Goal: Find specific page/section: Find specific page/section

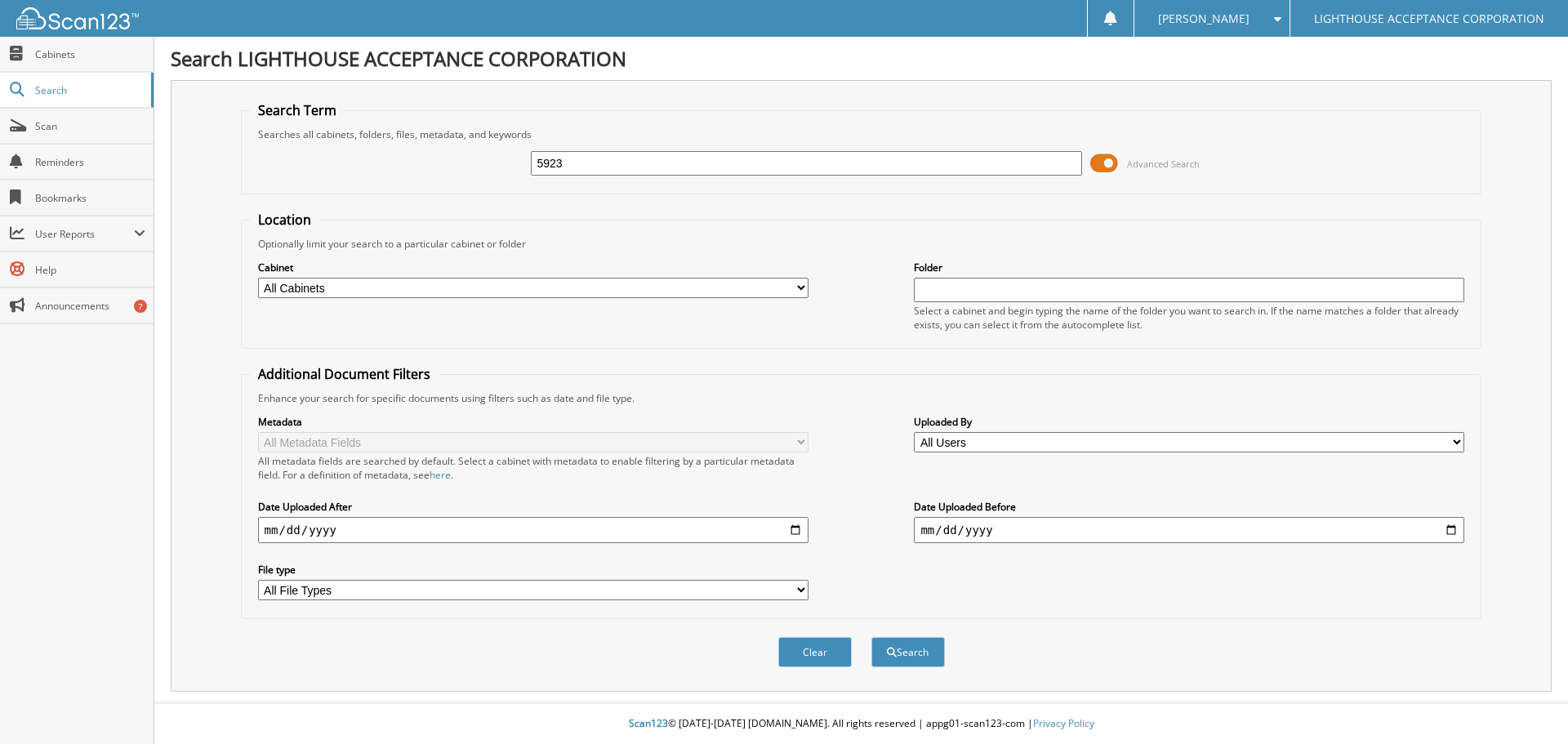
type input "5923"
click at [871, 637] on button "Search" at bounding box center [908, 651] width 73 height 30
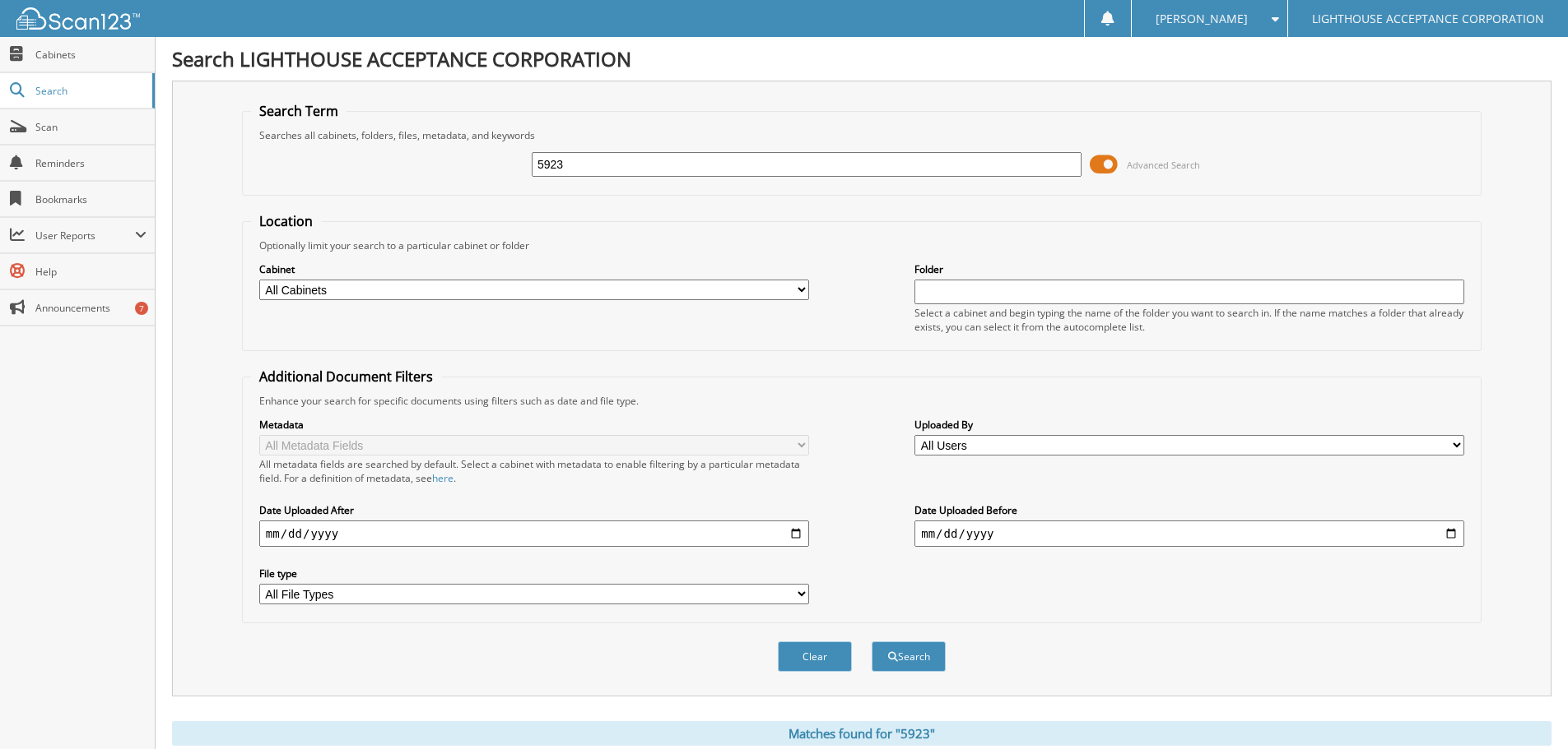
drag, startPoint x: 650, startPoint y: 167, endPoint x: 372, endPoint y: 173, distance: 278.1
click at [375, 172] on div "5923 Advanced Search" at bounding box center [861, 164] width 1221 height 45
type input "hergett"
click at [872, 641] on button "Search" at bounding box center [909, 656] width 74 height 30
drag, startPoint x: 593, startPoint y: 159, endPoint x: 366, endPoint y: 159, distance: 227.0
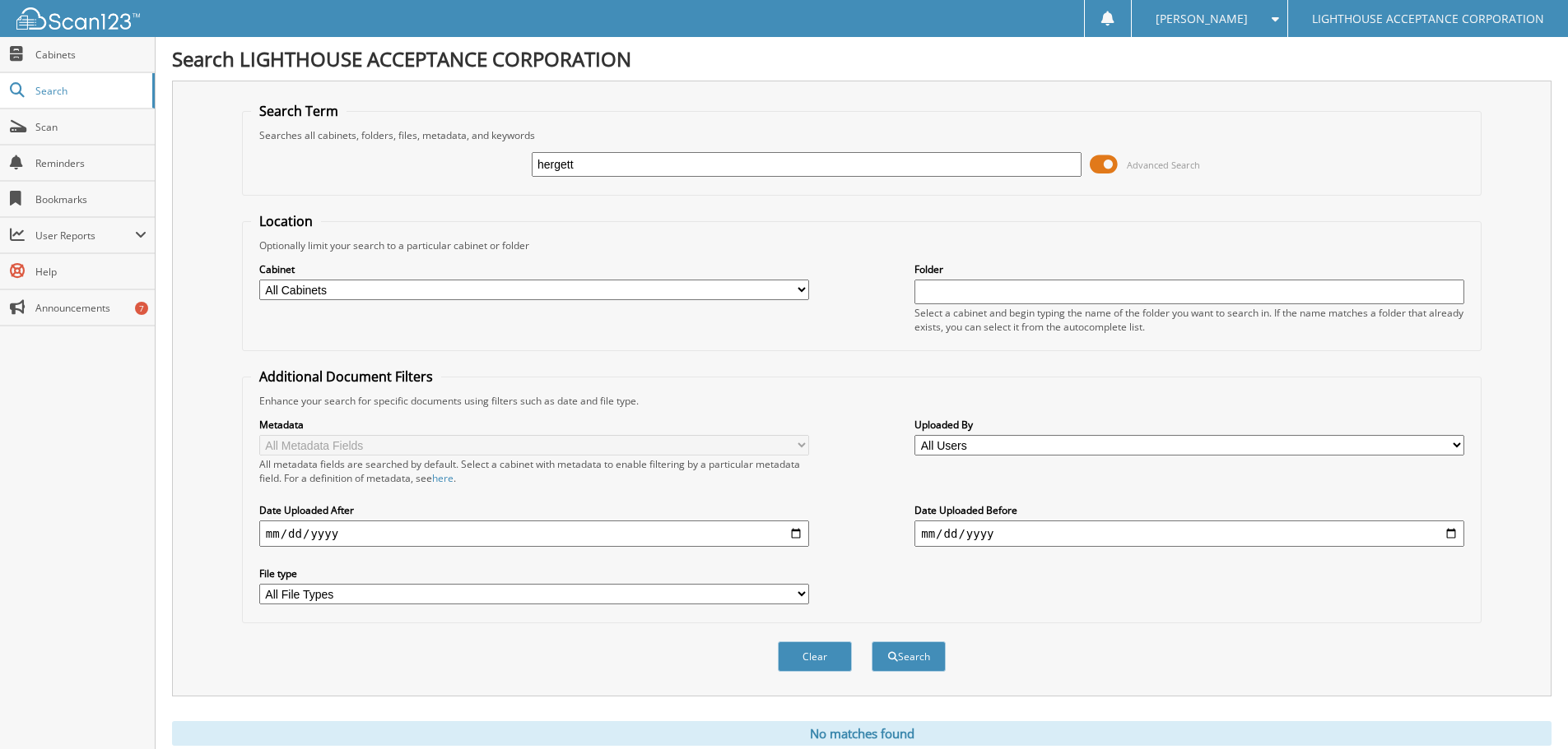
click at [366, 159] on div "hergett Advanced Search" at bounding box center [861, 164] width 1221 height 45
type input "0138"
click at [872, 641] on button "Search" at bounding box center [909, 656] width 74 height 30
click at [78, 50] on span "Cabinets" at bounding box center [90, 54] width 111 height 14
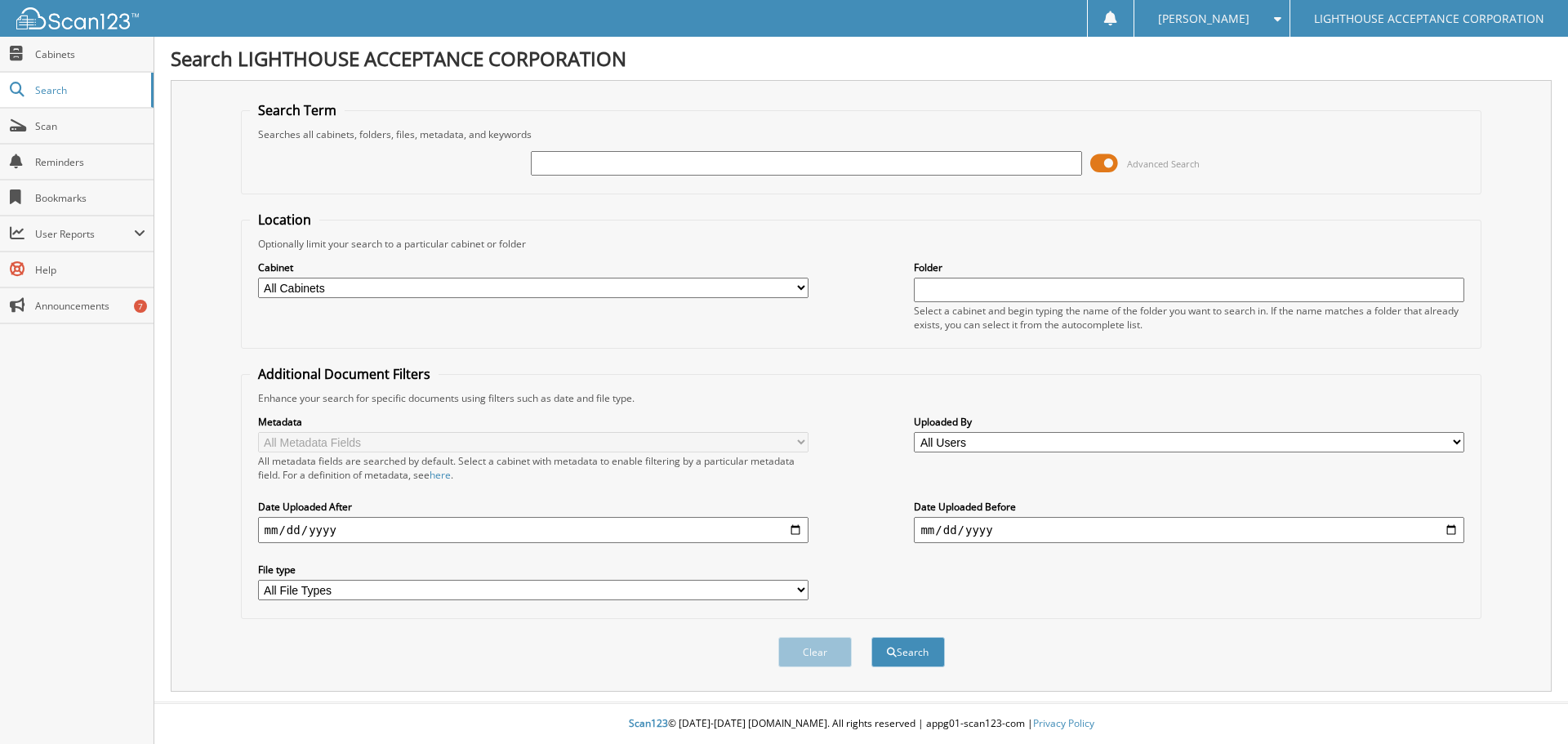
click at [663, 164] on input "text" at bounding box center [806, 163] width 551 height 24
type input "0138"
click at [871, 637] on button "Search" at bounding box center [908, 651] width 73 height 30
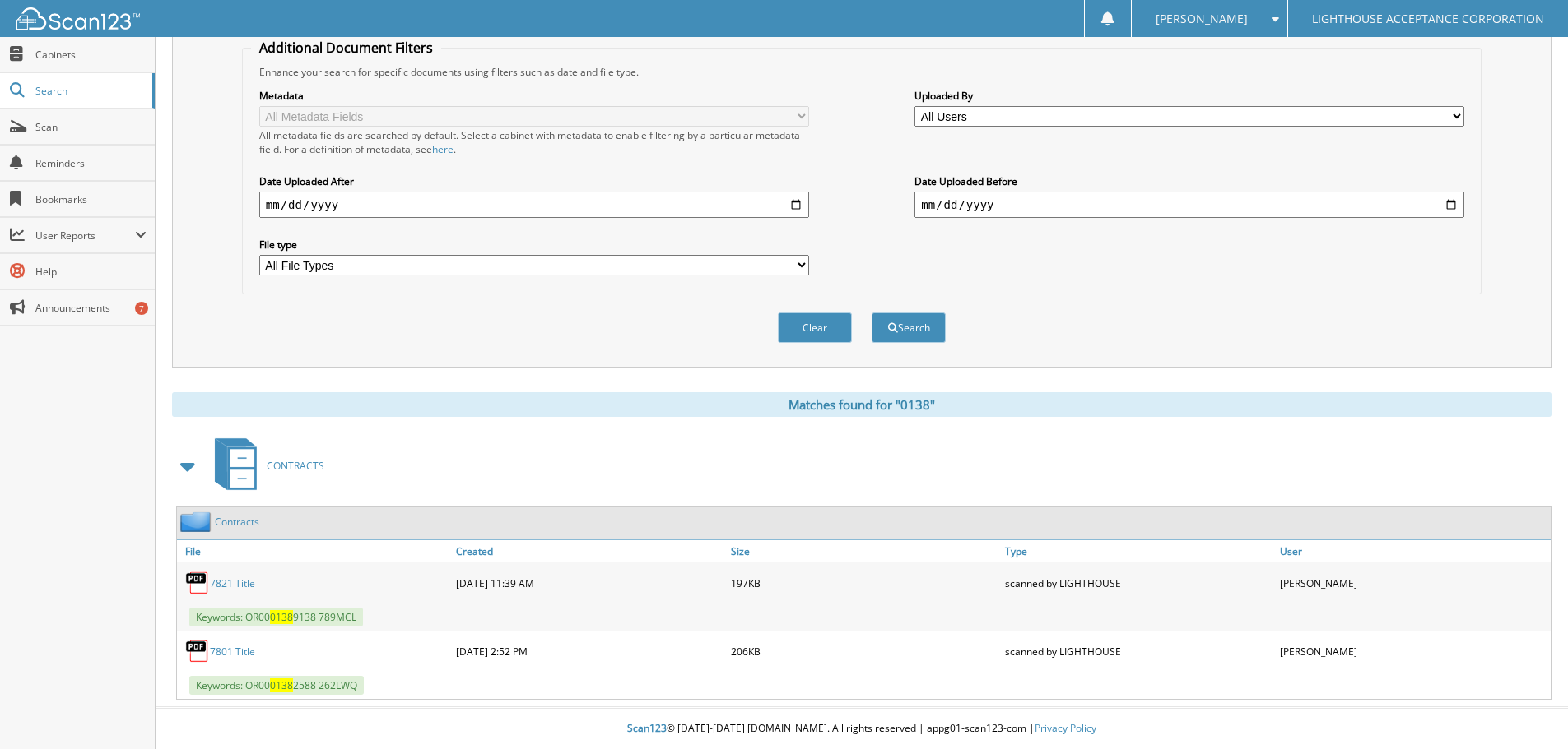
scroll to position [329, 0]
click at [180, 467] on span at bounding box center [189, 466] width 23 height 29
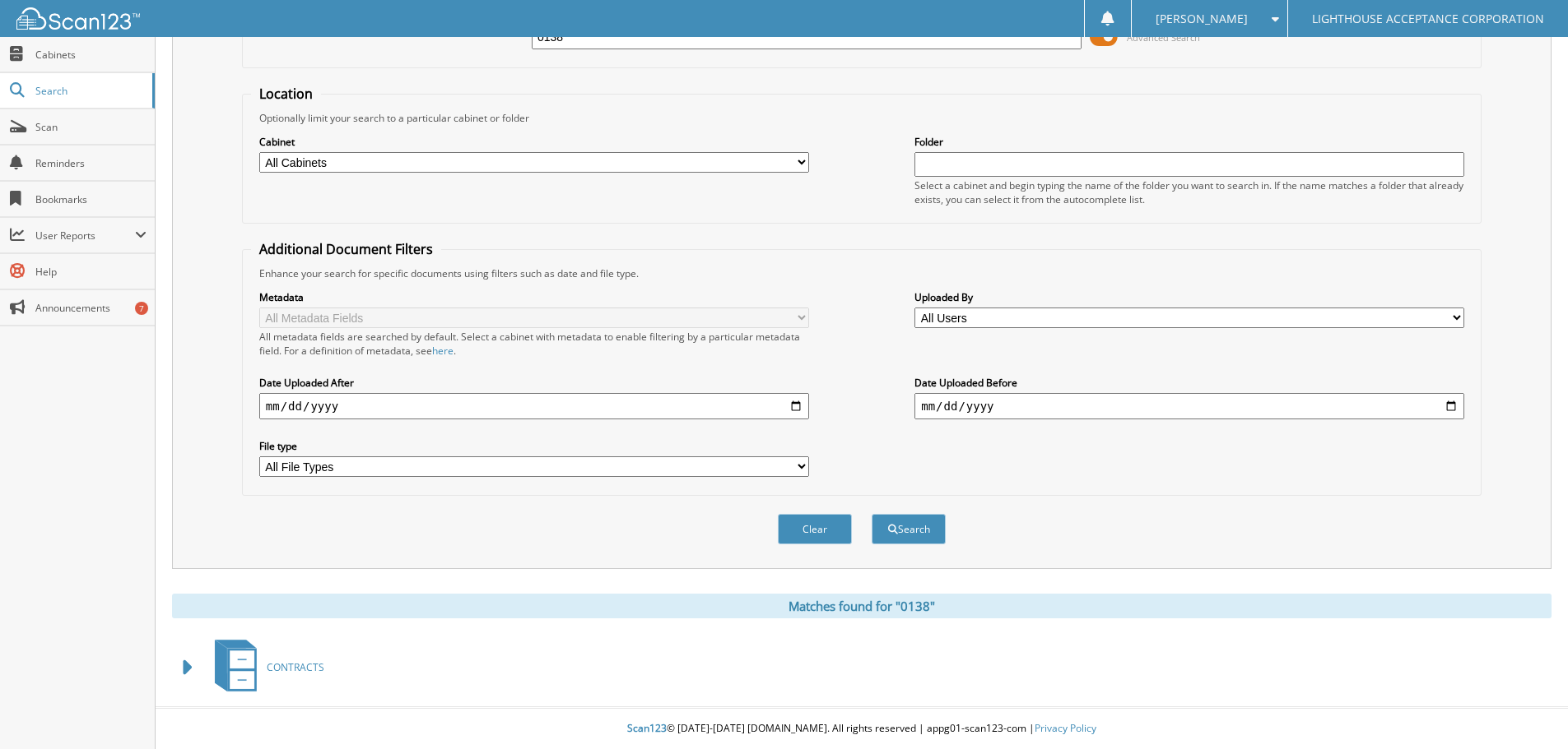
scroll to position [0, 0]
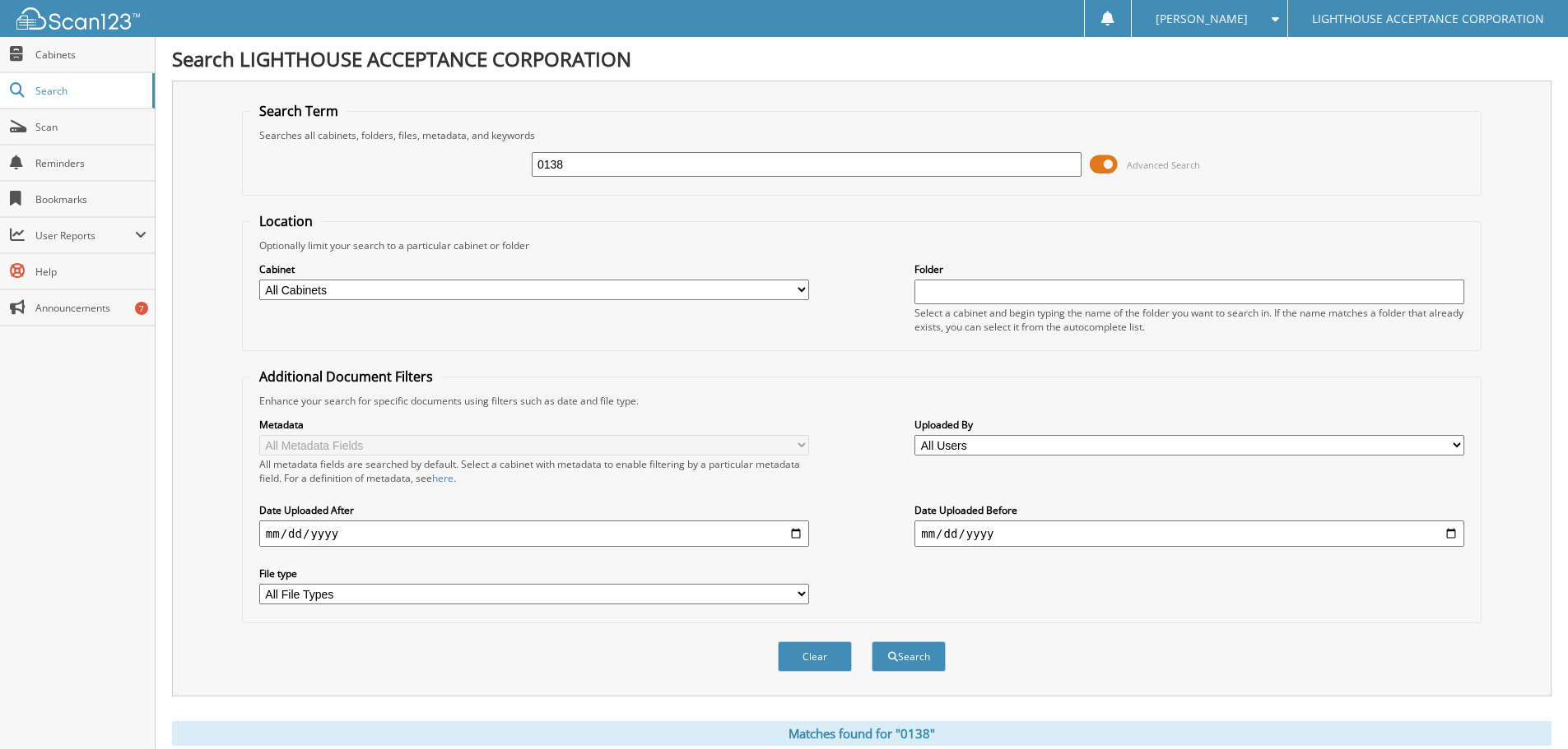
click at [551, 289] on select "All Cabinets APPLICATIONS COMPANY 2 CONTRACTS INSURANCE PAY OFFS test" at bounding box center [535, 289] width 550 height 20
select select "15274"
click at [260, 280] on select "All Cabinets APPLICATIONS COMPANY 2 CONTRACTS INSURANCE PAY OFFS test" at bounding box center [535, 289] width 550 height 20
click at [663, 163] on input "0138" at bounding box center [807, 164] width 550 height 24
drag, startPoint x: 663, startPoint y: 163, endPoint x: 91, endPoint y: 174, distance: 572.1
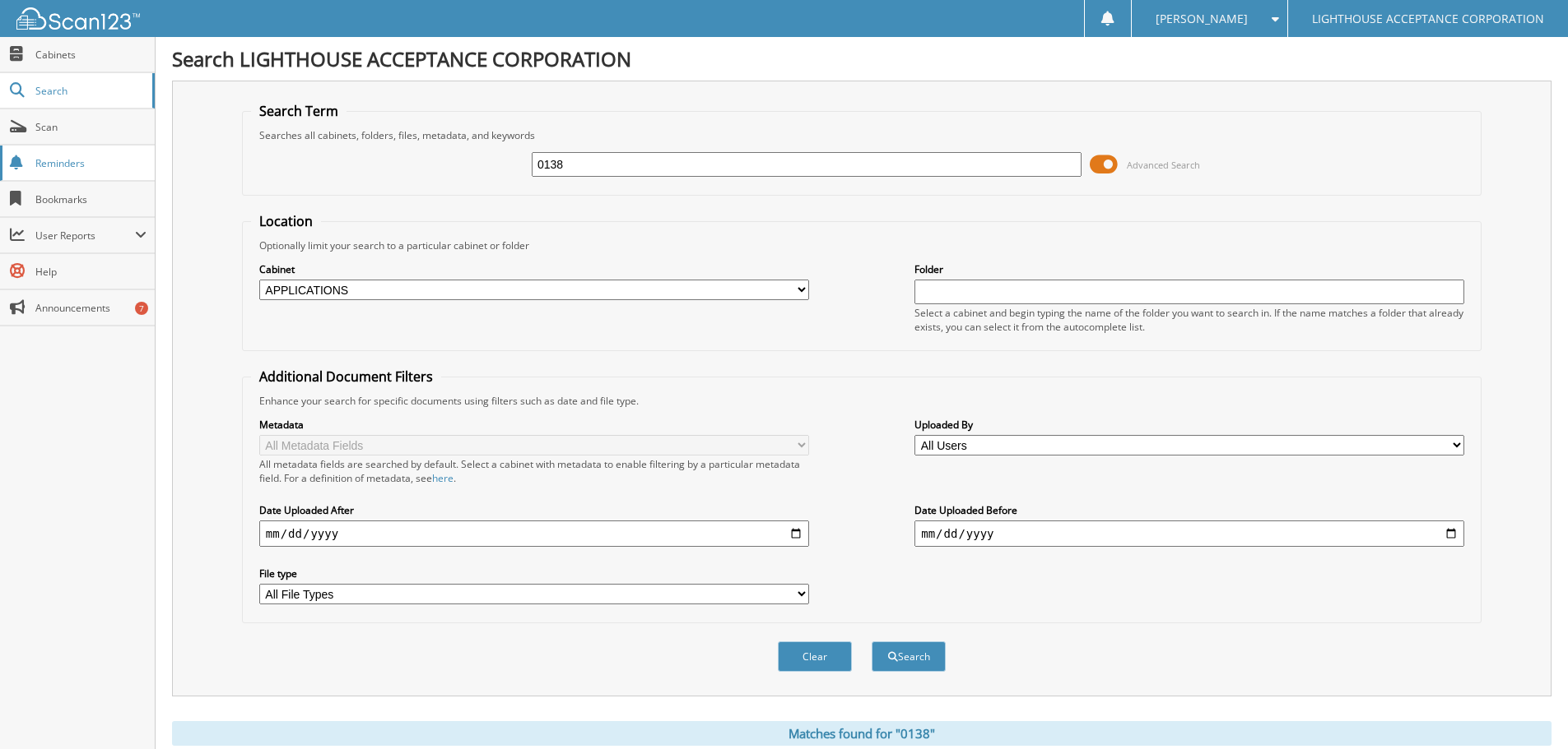
click at [91, 174] on body "[PERSON_NAME] Settings Logout LIGHTHOUSE ACCEPTANCE CORPORATION Close Cabinets …" at bounding box center [784, 438] width 1568 height 876
type input "hergett"
click at [872, 641] on button "Search" at bounding box center [909, 656] width 74 height 30
drag, startPoint x: 489, startPoint y: 169, endPoint x: 336, endPoint y: 159, distance: 153.3
click at [337, 159] on div "hergett Advanced Search" at bounding box center [861, 164] width 1221 height 45
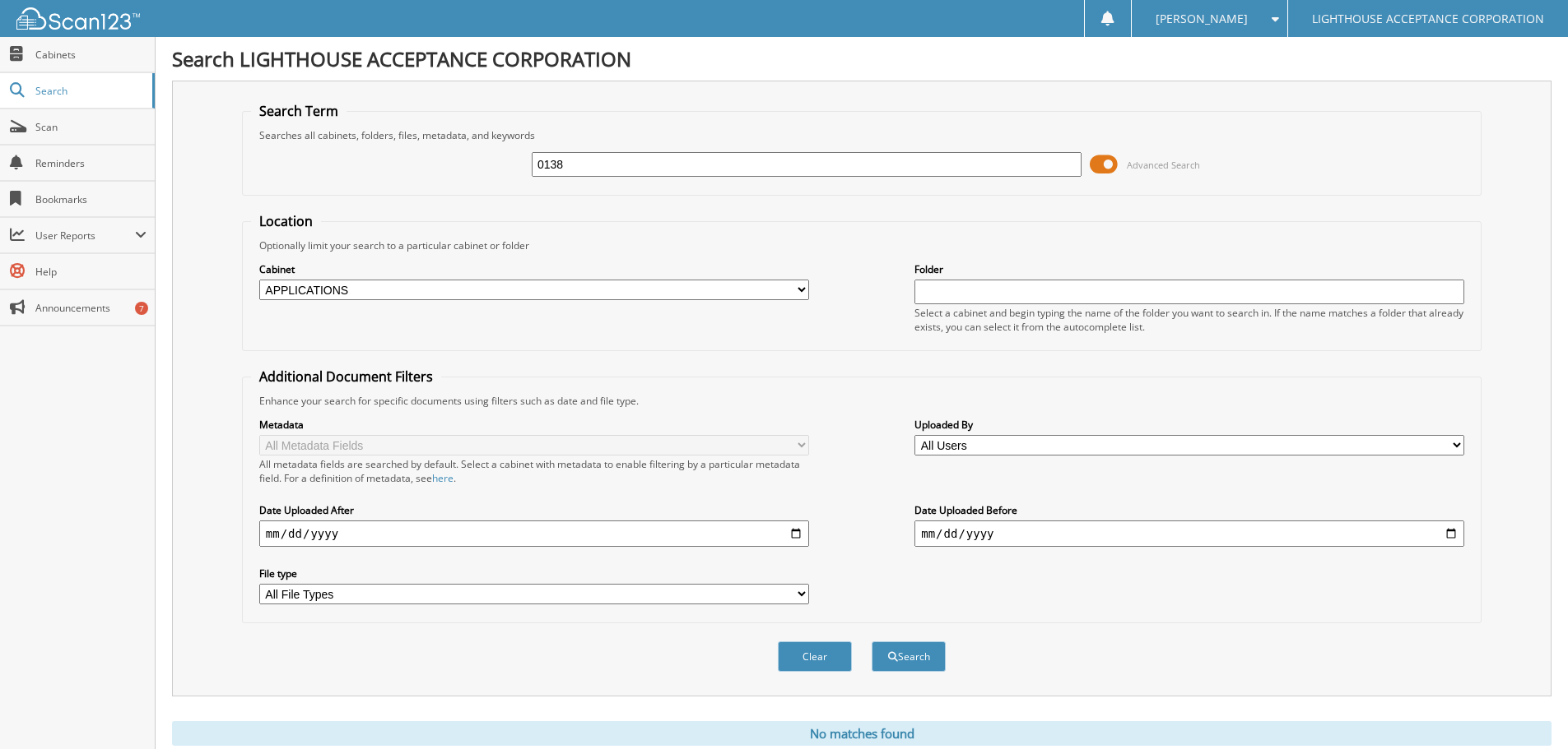
type input "0138"
click at [872, 641] on button "Search" at bounding box center [909, 656] width 74 height 30
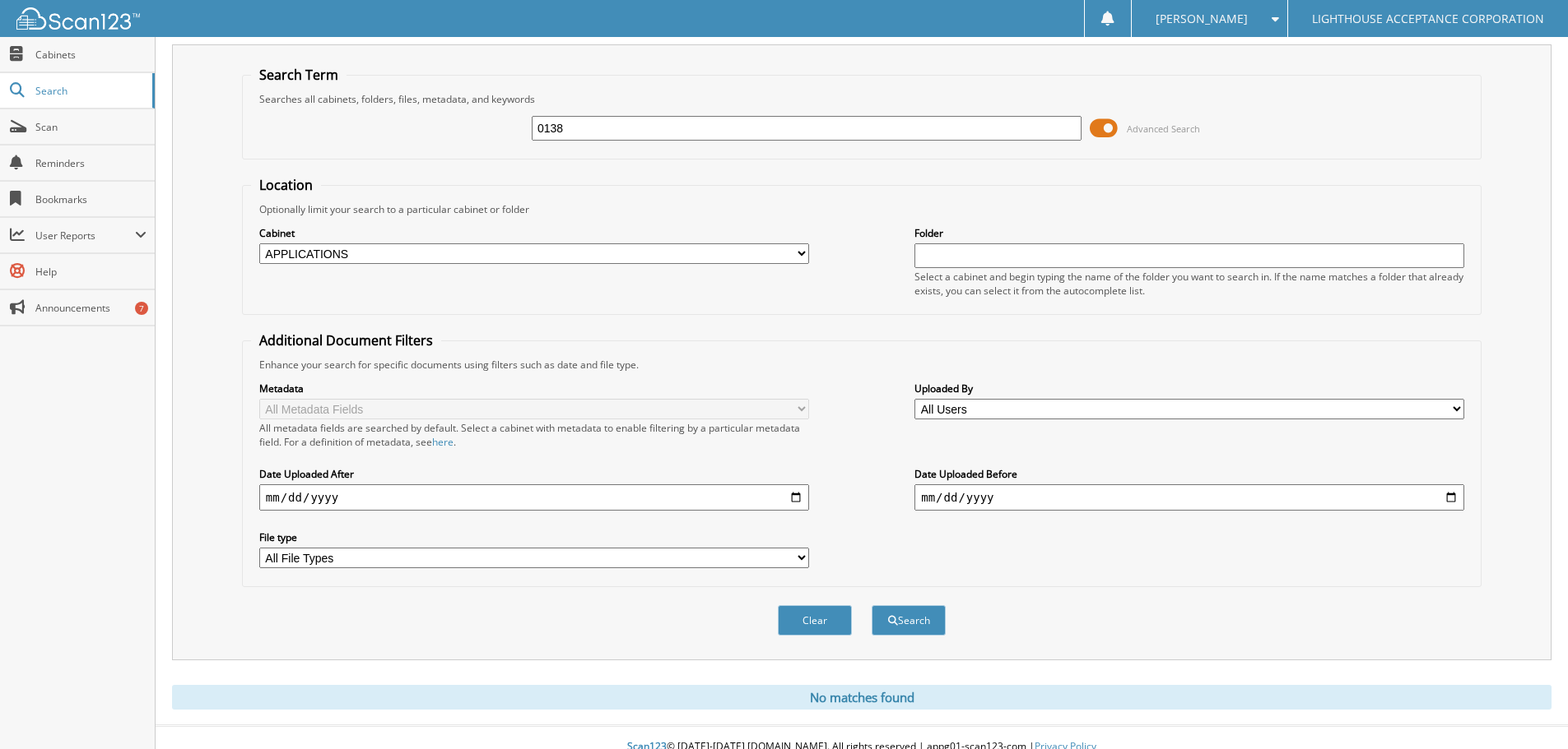
scroll to position [55, 0]
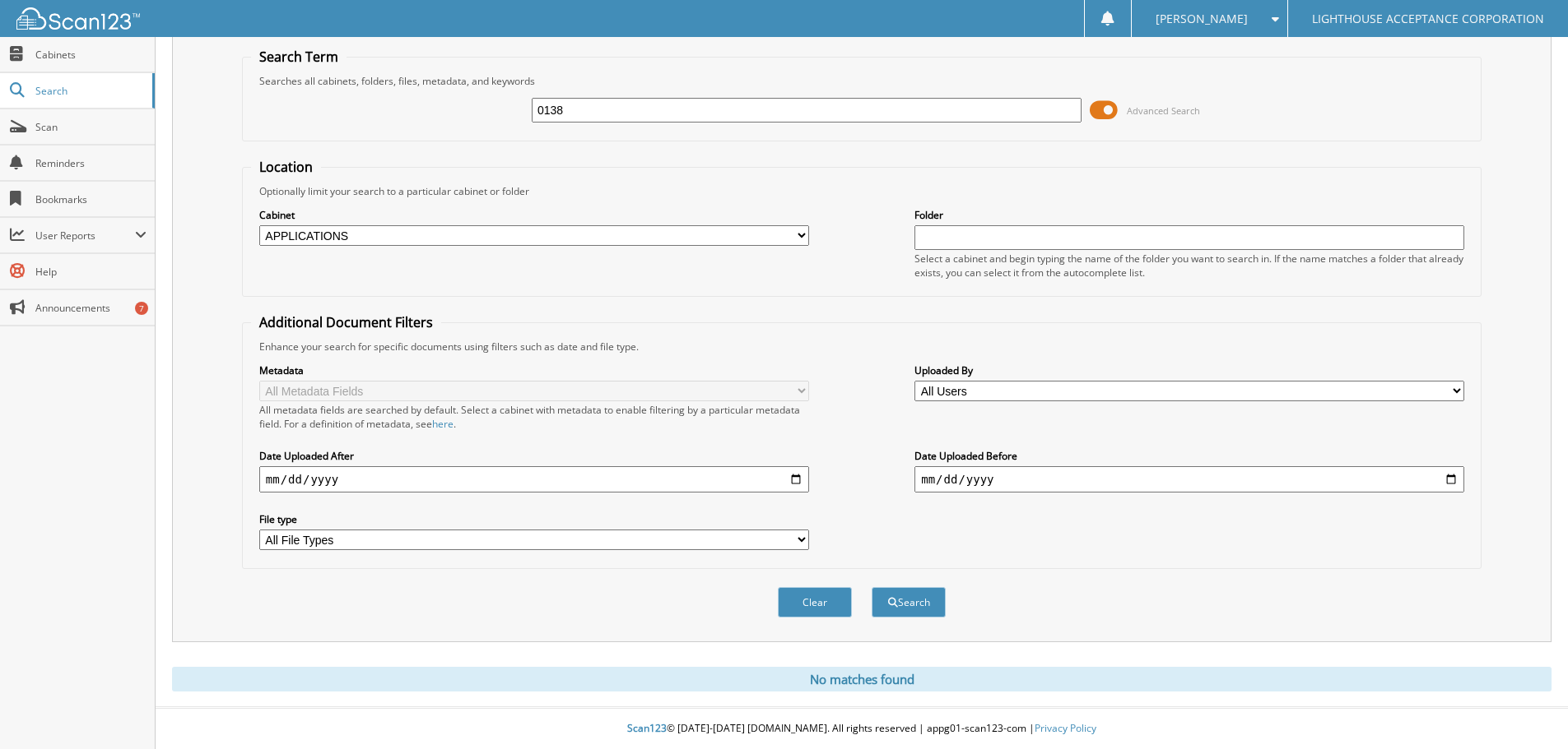
drag, startPoint x: 793, startPoint y: 237, endPoint x: 697, endPoint y: 244, distance: 96.3
click at [793, 237] on select "All Cabinets APPLICATIONS COMPANY 2 CONTRACTS INSURANCE PAY OFFS test" at bounding box center [535, 235] width 550 height 20
select select
click at [260, 225] on select "All Cabinets APPLICATIONS COMPANY 2 CONTRACTS INSURANCE PAY OFFS test" at bounding box center [535, 235] width 550 height 20
click at [672, 119] on input "0138" at bounding box center [807, 110] width 550 height 24
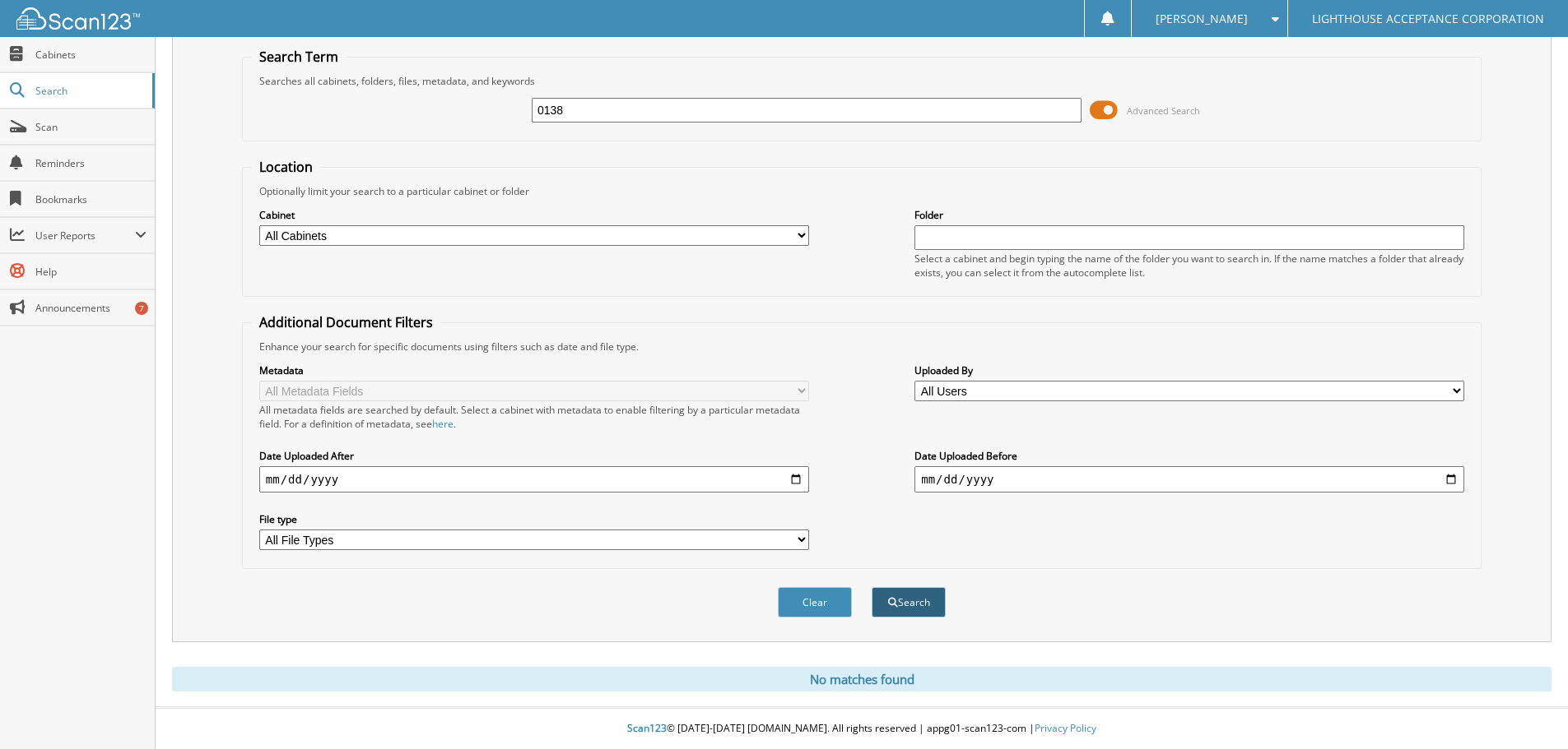
click at [910, 609] on button "Search" at bounding box center [909, 601] width 74 height 30
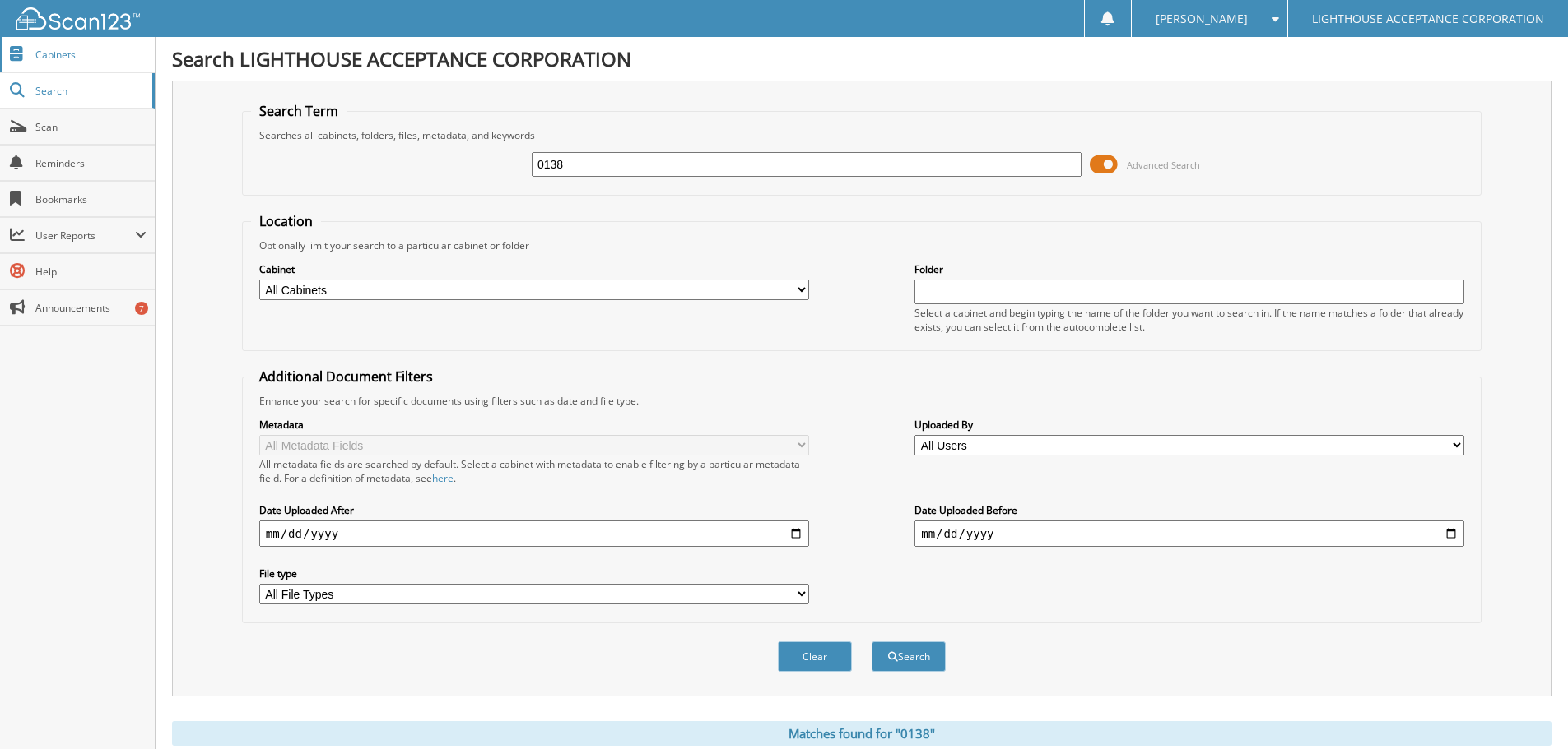
click at [77, 62] on link "Cabinets" at bounding box center [77, 54] width 155 height 35
